Goal: Information Seeking & Learning: Learn about a topic

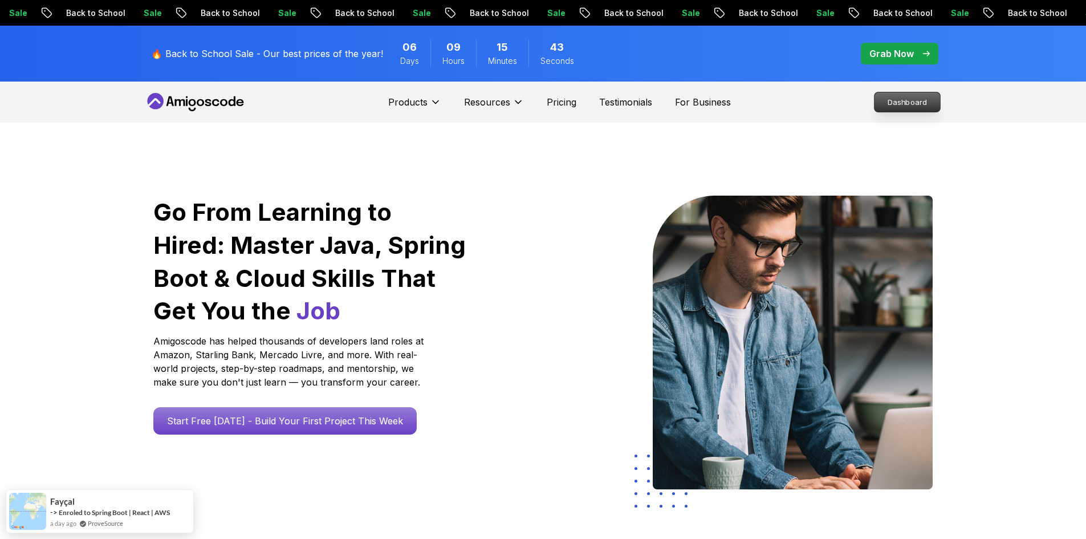
click at [896, 102] on p "Dashboard" at bounding box center [908, 101] width 66 height 19
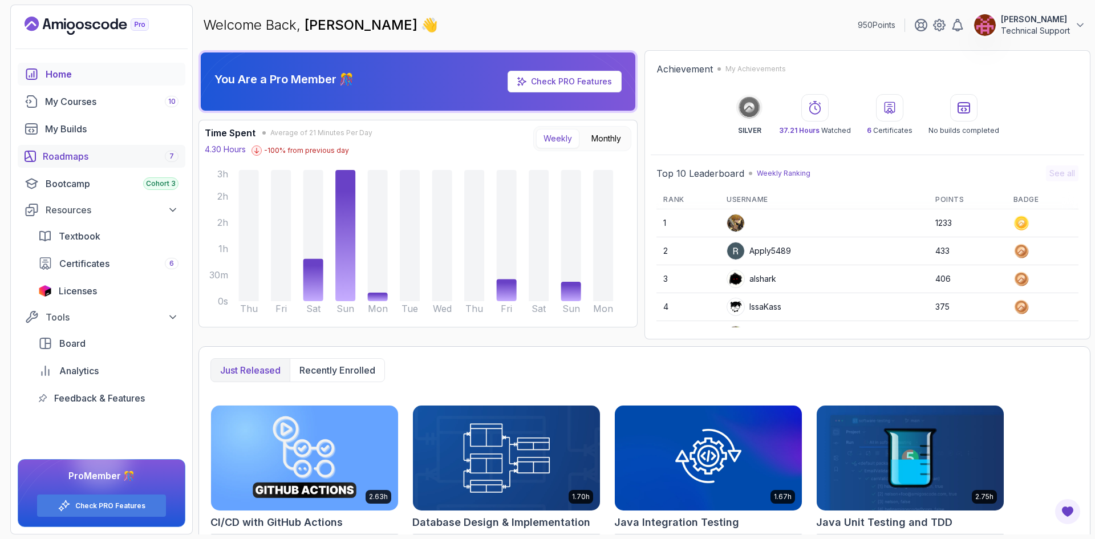
click at [105, 156] on div "Roadmaps 7" at bounding box center [111, 156] width 136 height 14
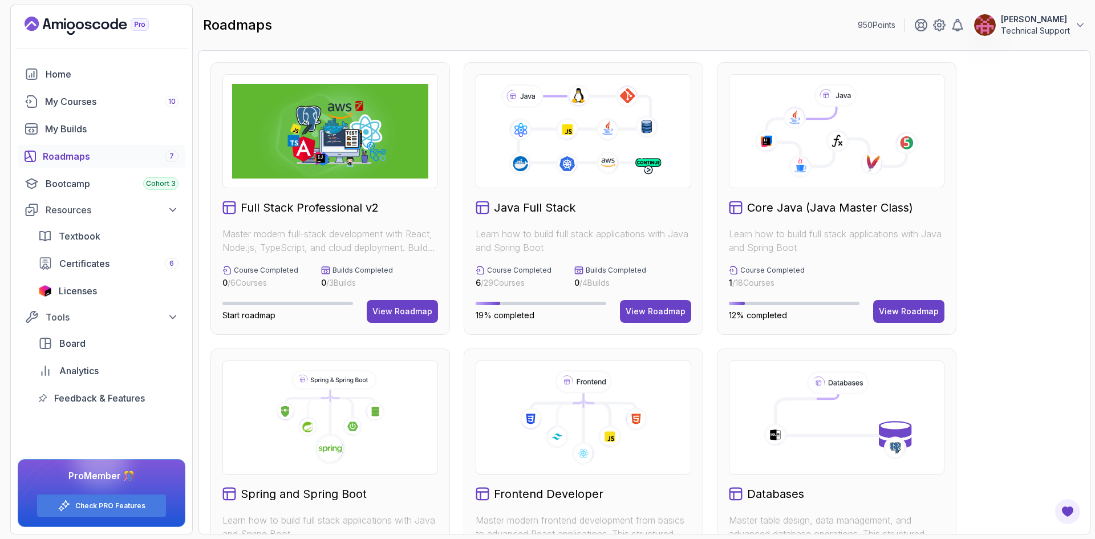
scroll to position [114, 0]
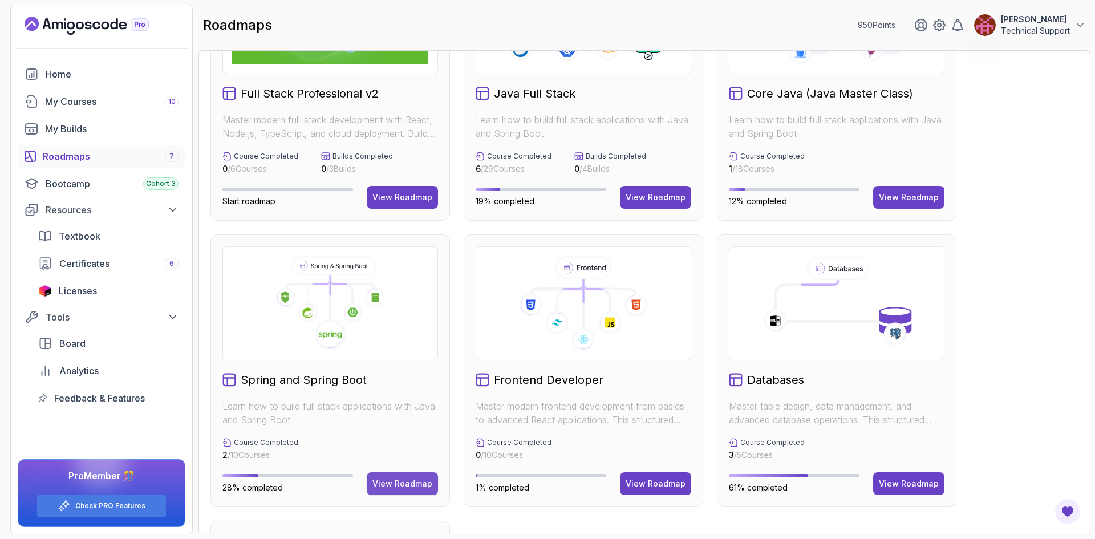
click at [401, 487] on div "View Roadmap" at bounding box center [402, 483] width 60 height 11
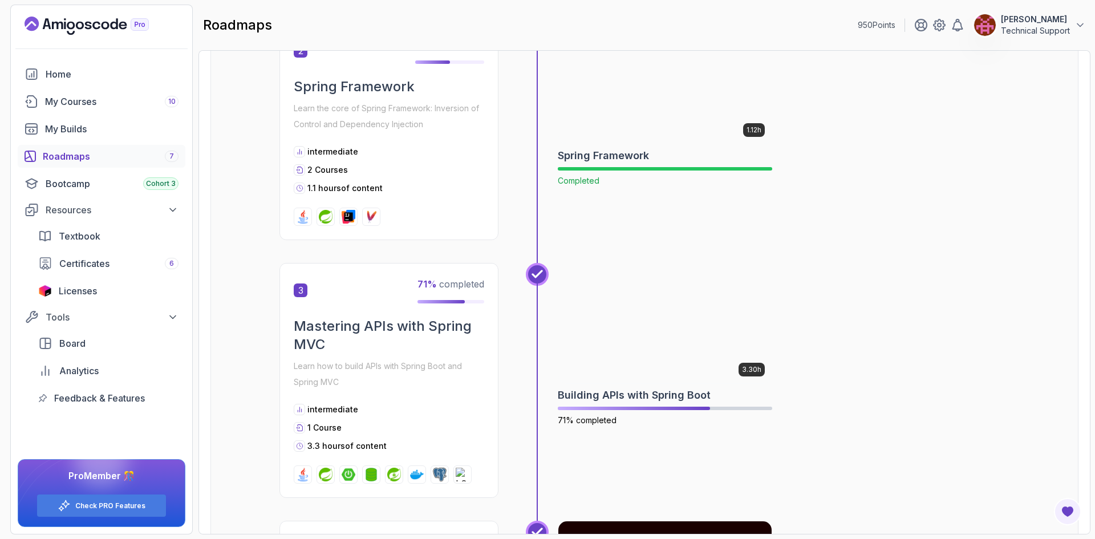
scroll to position [582, 0]
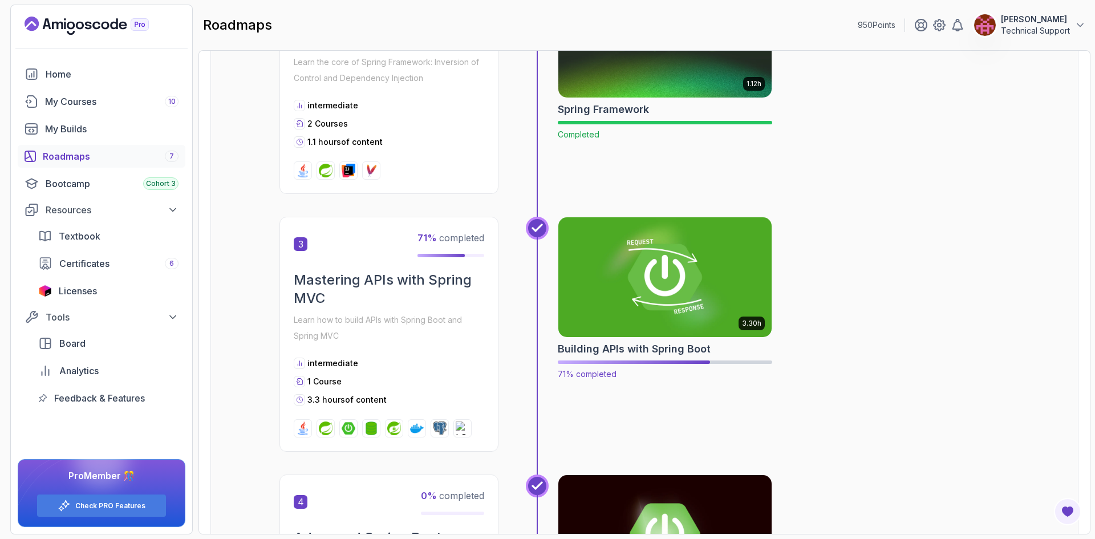
click at [688, 300] on img at bounding box center [665, 276] width 224 height 125
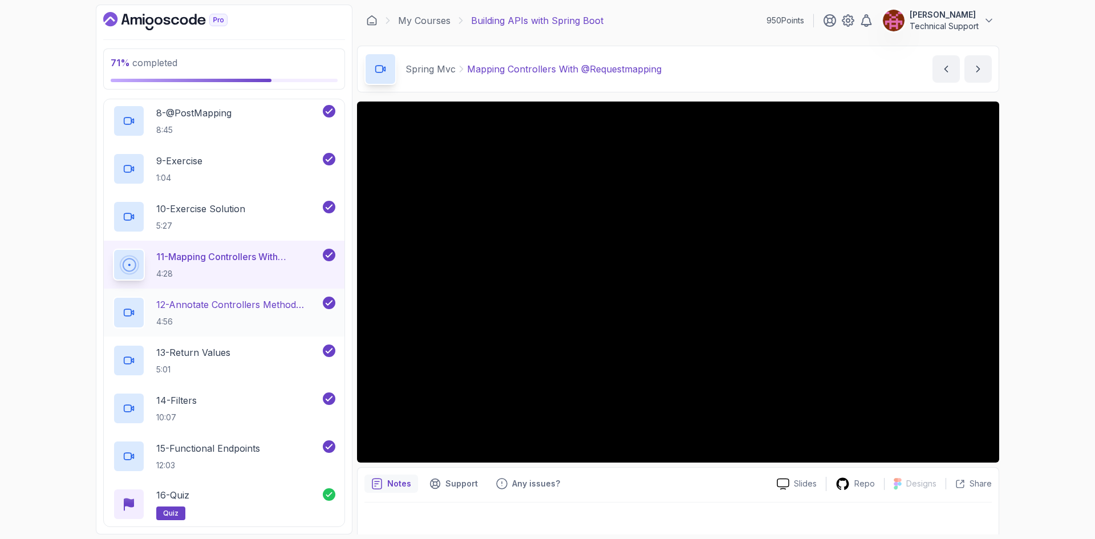
scroll to position [709, 0]
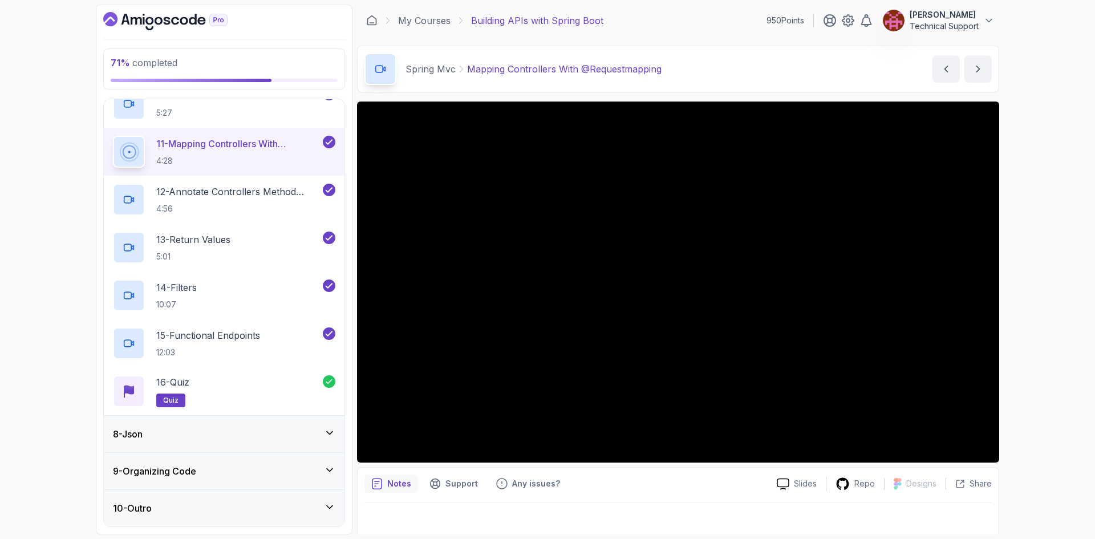
click at [266, 430] on div "8 - Json" at bounding box center [224, 434] width 222 height 14
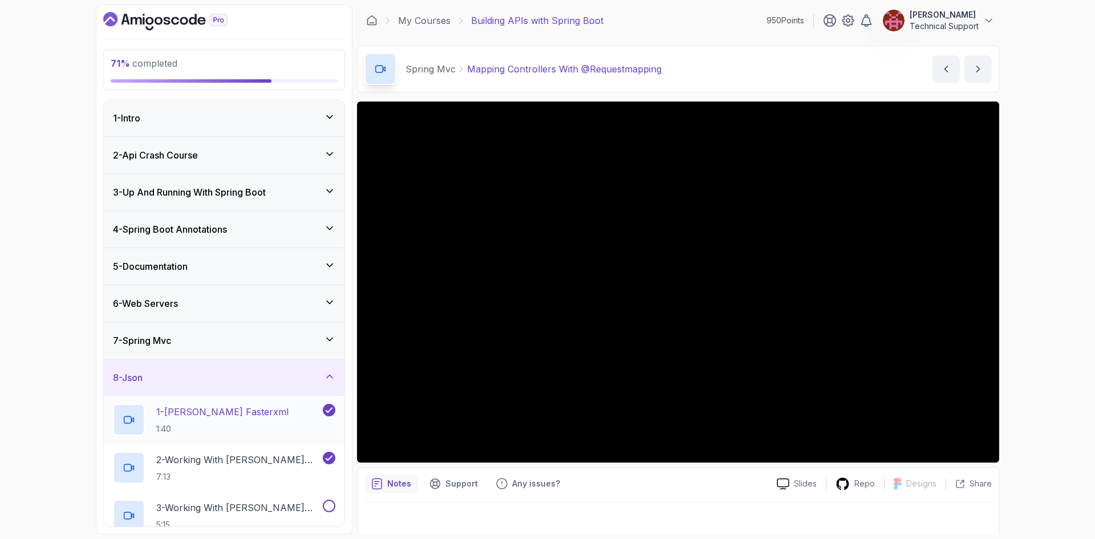
scroll to position [114, 0]
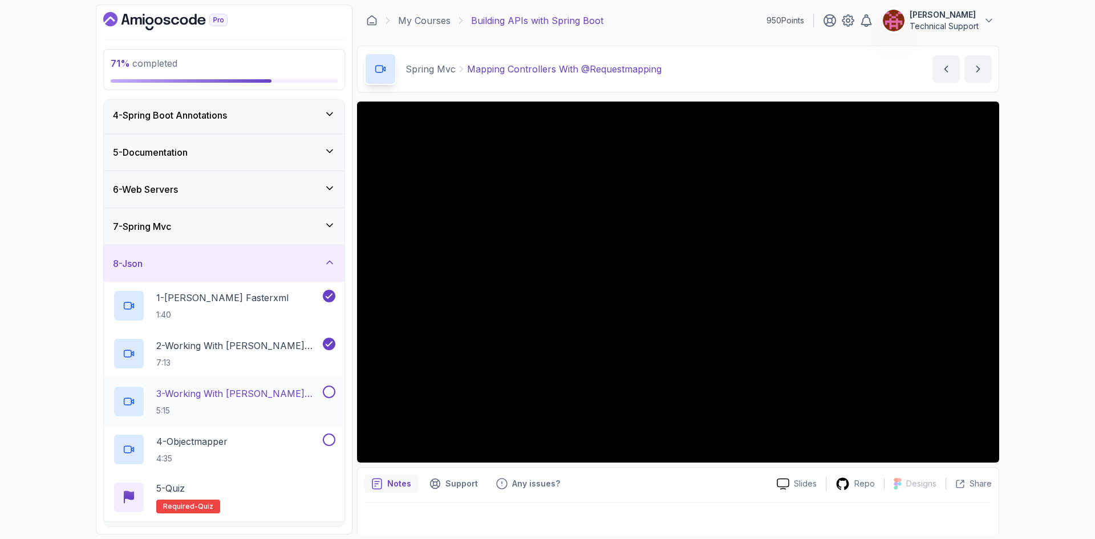
click at [273, 405] on p "5:15" at bounding box center [238, 410] width 164 height 11
